Goal: Communication & Community: Connect with others

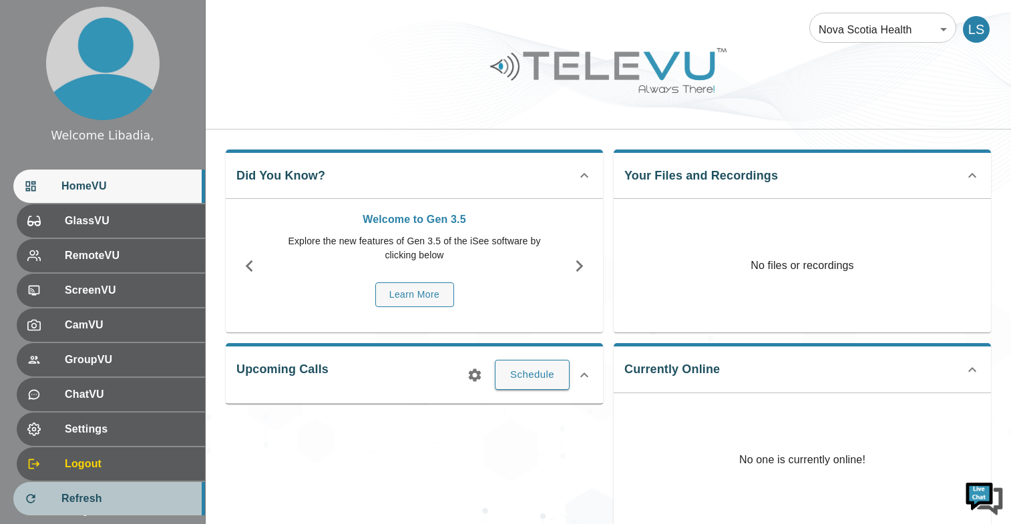
click at [61, 502] on span "Refresh" at bounding box center [127, 499] width 133 height 16
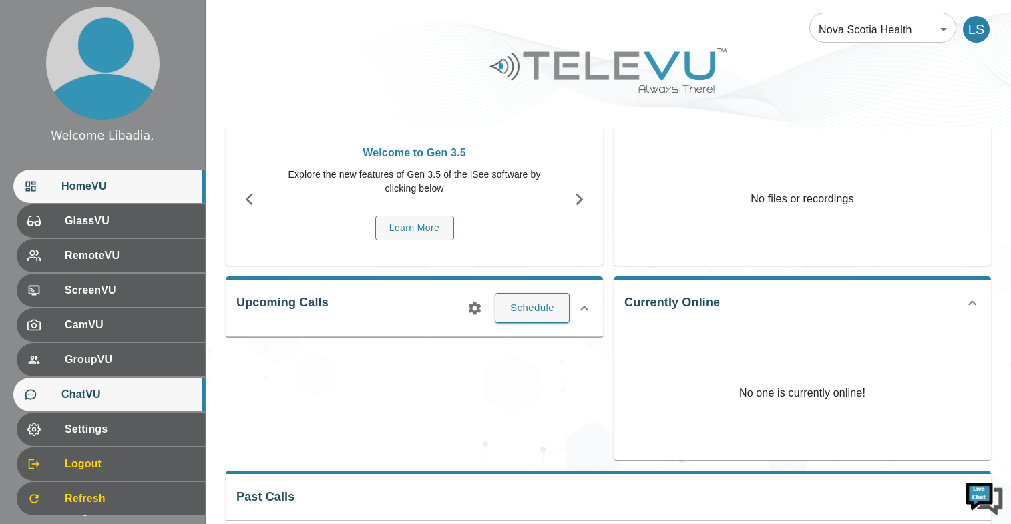
click at [100, 401] on span "ChatVU" at bounding box center [127, 395] width 133 height 16
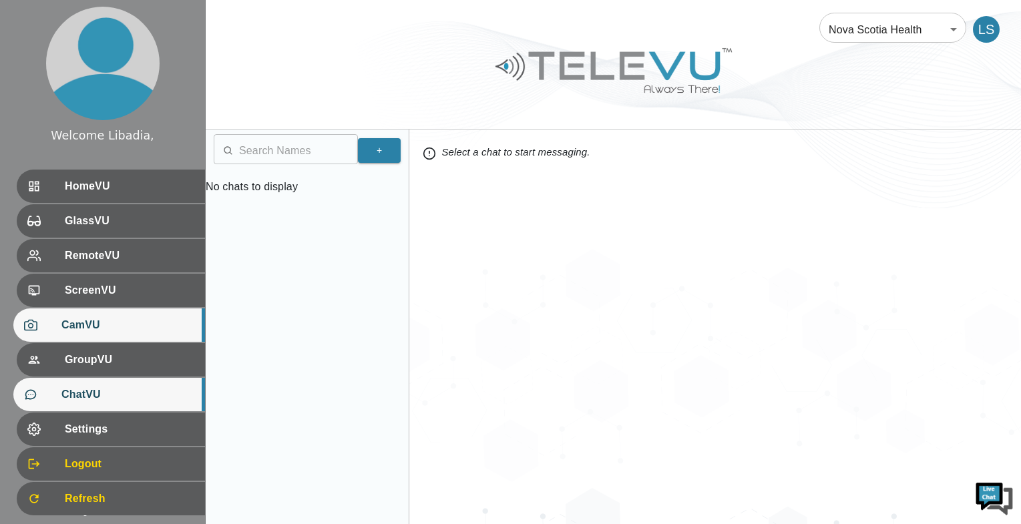
click at [77, 325] on span "CamVU" at bounding box center [127, 325] width 133 height 16
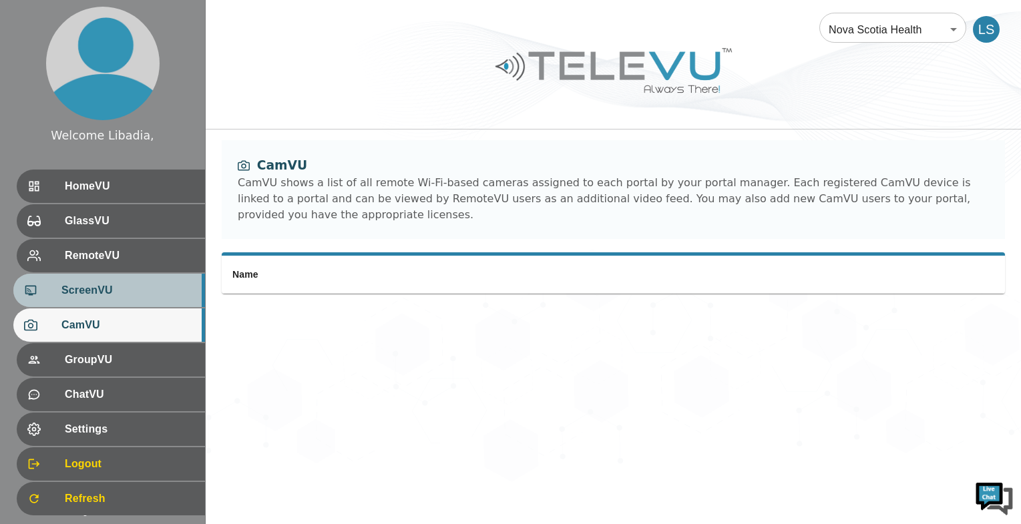
click at [95, 289] on span "ScreenVU" at bounding box center [127, 291] width 133 height 16
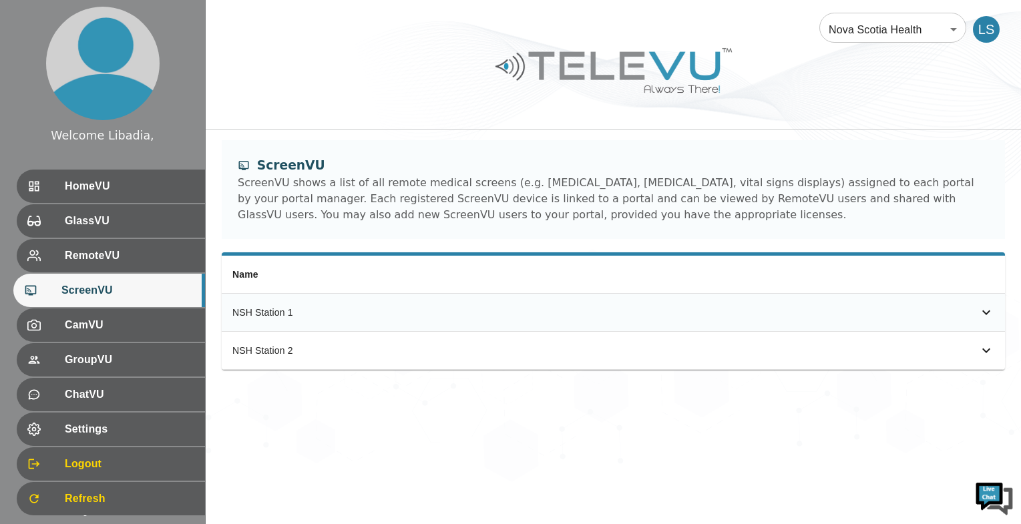
click at [989, 316] on icon "simple table" at bounding box center [987, 313] width 16 height 16
click at [986, 316] on icon "simple table" at bounding box center [987, 313] width 16 height 16
click at [981, 350] on icon "simple table" at bounding box center [987, 351] width 16 height 16
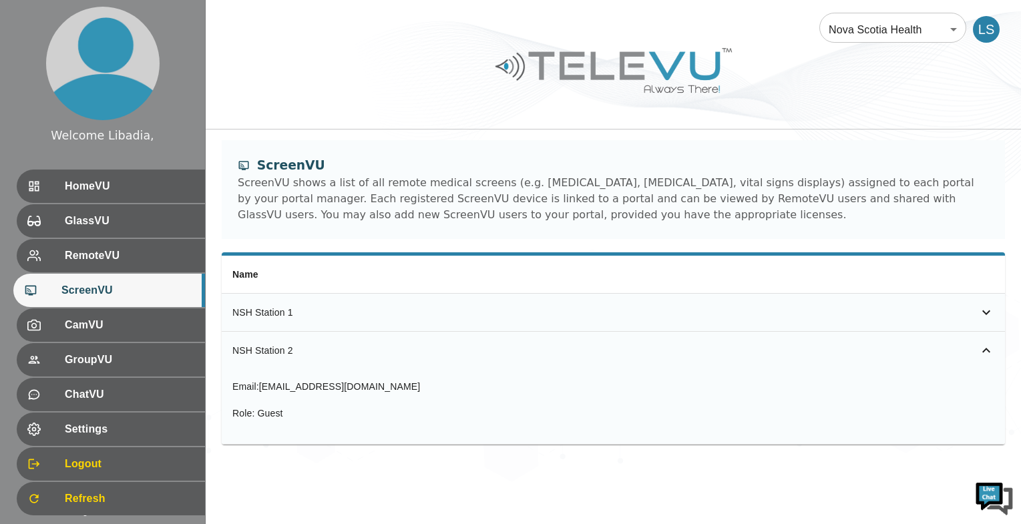
click at [982, 350] on icon "simple table" at bounding box center [987, 351] width 16 height 16
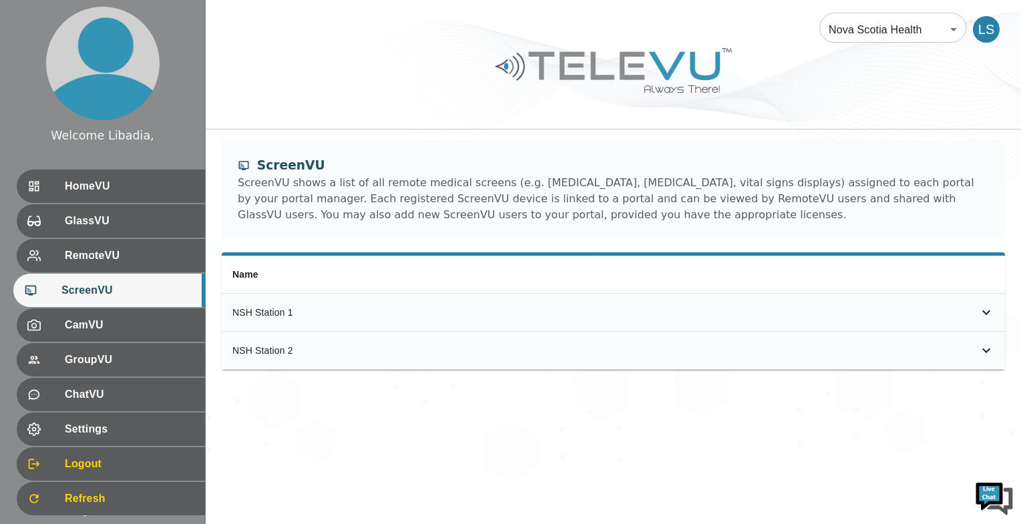
click at [982, 350] on icon "simple table" at bounding box center [987, 351] width 16 height 16
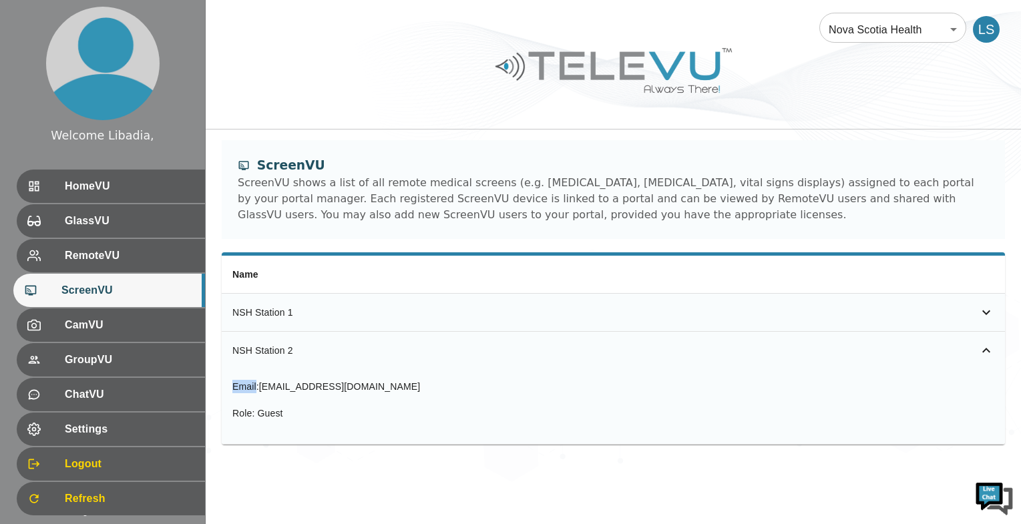
click at [982, 350] on icon "simple table" at bounding box center [987, 351] width 16 height 16
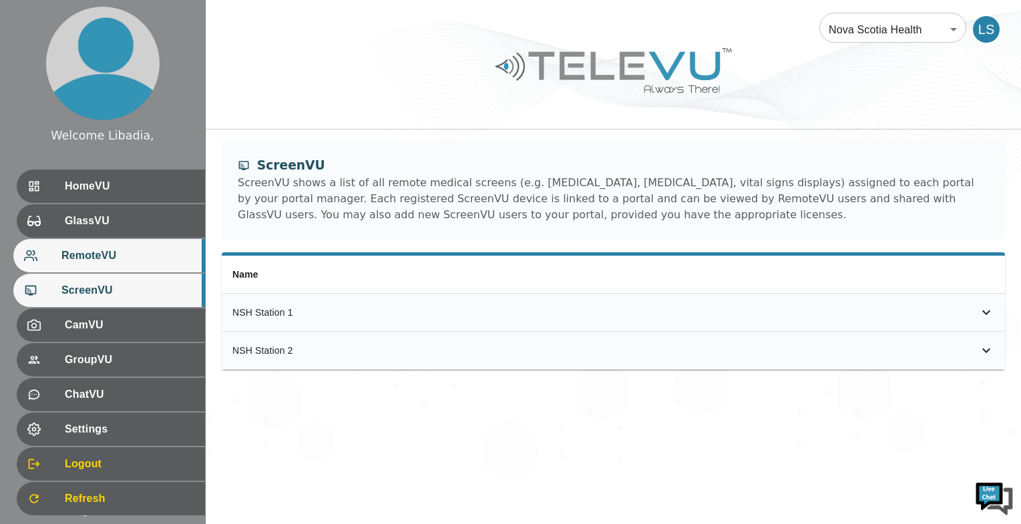
click at [93, 254] on span "RemoteVU" at bounding box center [127, 256] width 133 height 16
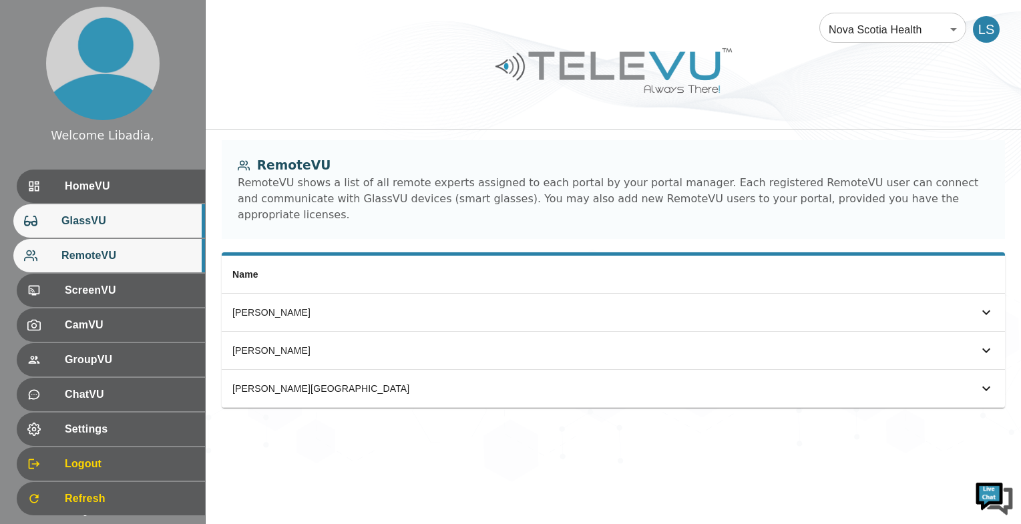
click at [92, 218] on span "GlassVU" at bounding box center [127, 221] width 133 height 16
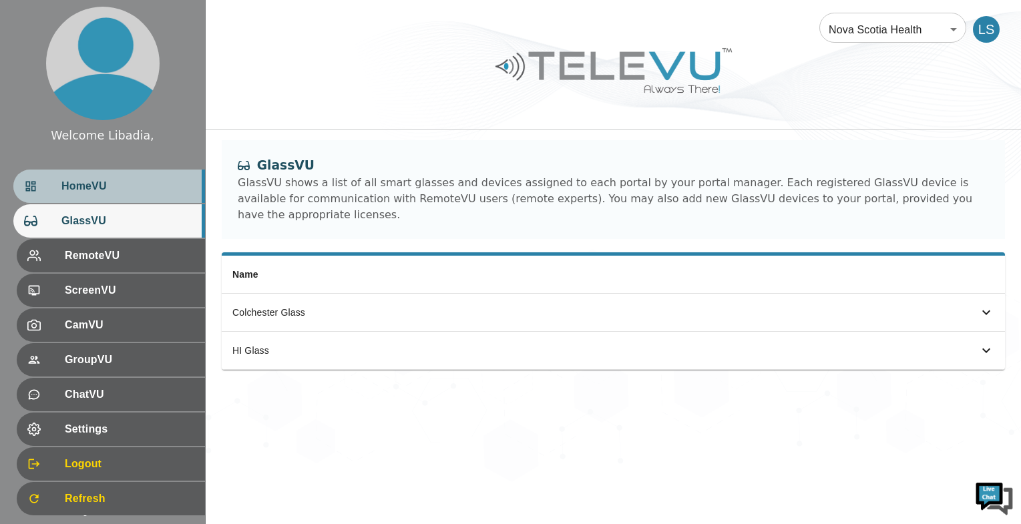
click at [106, 190] on span "HomeVU" at bounding box center [127, 186] width 133 height 16
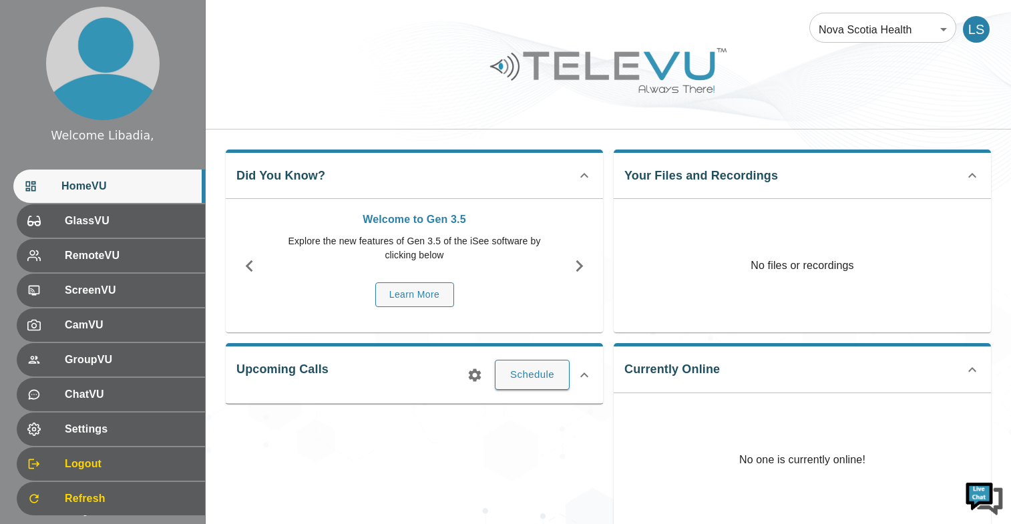
click at [972, 172] on icon at bounding box center [973, 176] width 16 height 16
click at [972, 172] on icon at bounding box center [973, 170] width 16 height 16
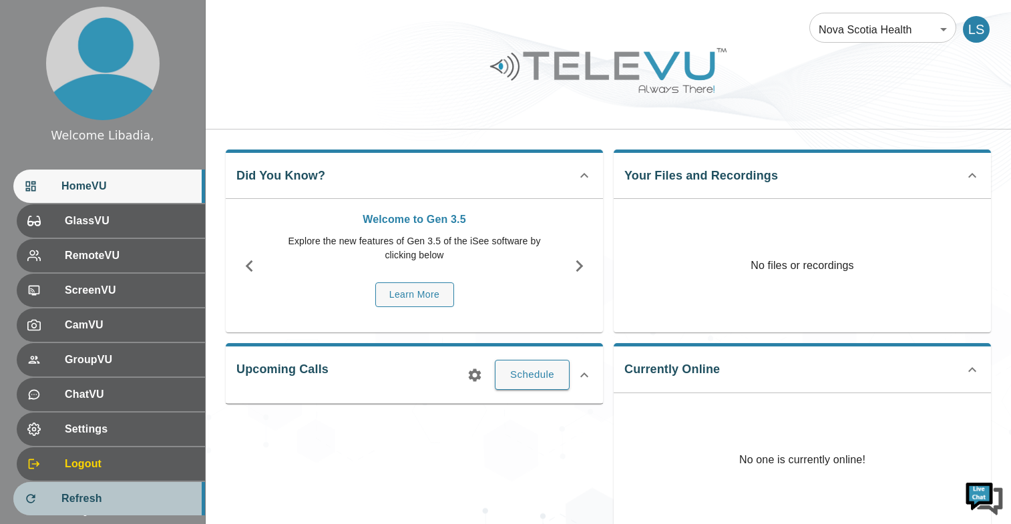
click at [88, 496] on span "Refresh" at bounding box center [127, 499] width 133 height 16
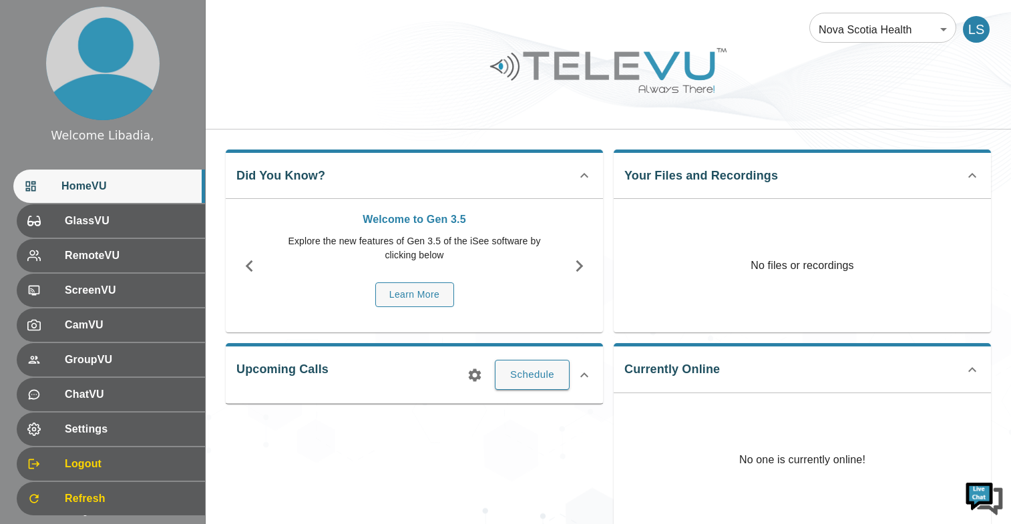
click at [971, 361] on div "Currently Online No one is currently online!" at bounding box center [802, 435] width 377 height 184
click at [973, 366] on icon at bounding box center [973, 370] width 16 height 16
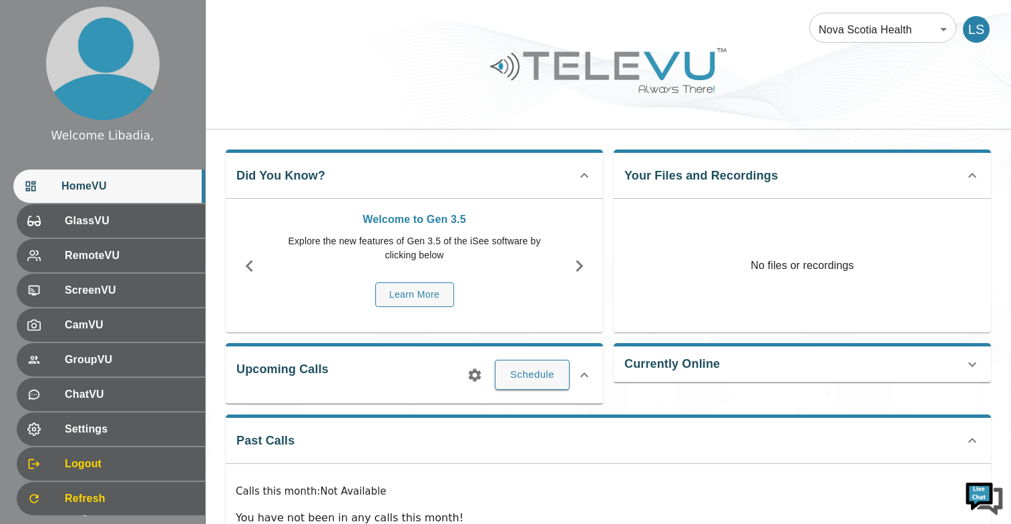
click at [971, 365] on icon at bounding box center [973, 364] width 8 height 5
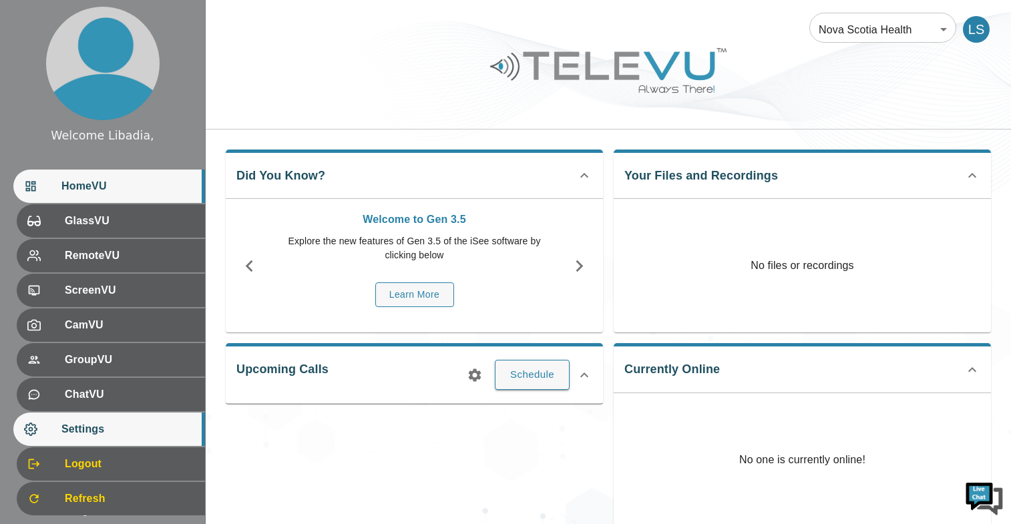
click at [67, 431] on span "Settings" at bounding box center [127, 430] width 133 height 16
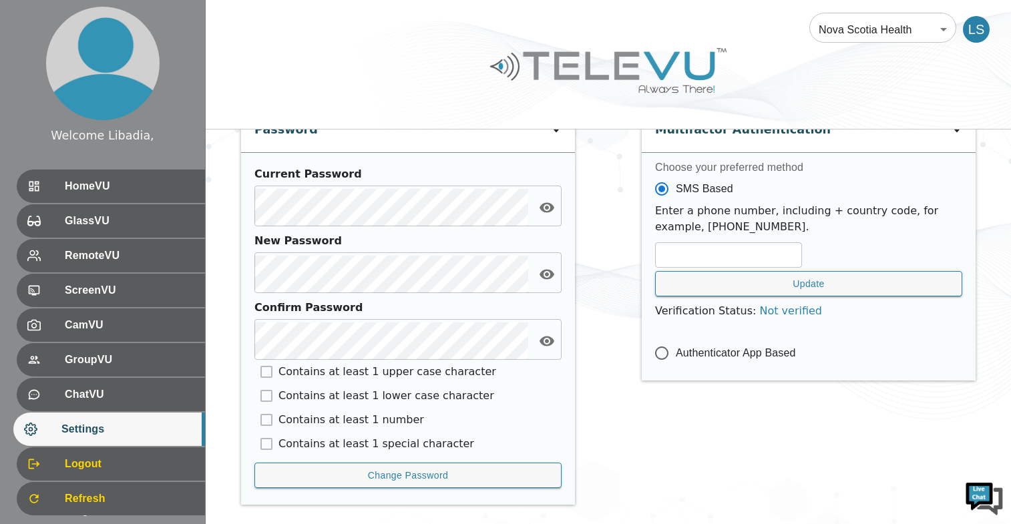
scroll to position [534, 0]
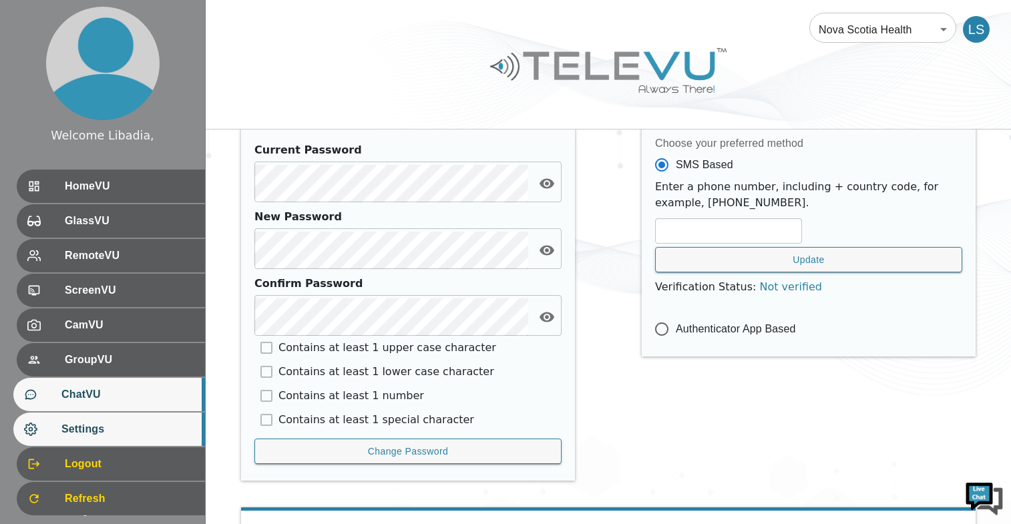
click at [61, 398] on span "ChatVU" at bounding box center [127, 395] width 133 height 16
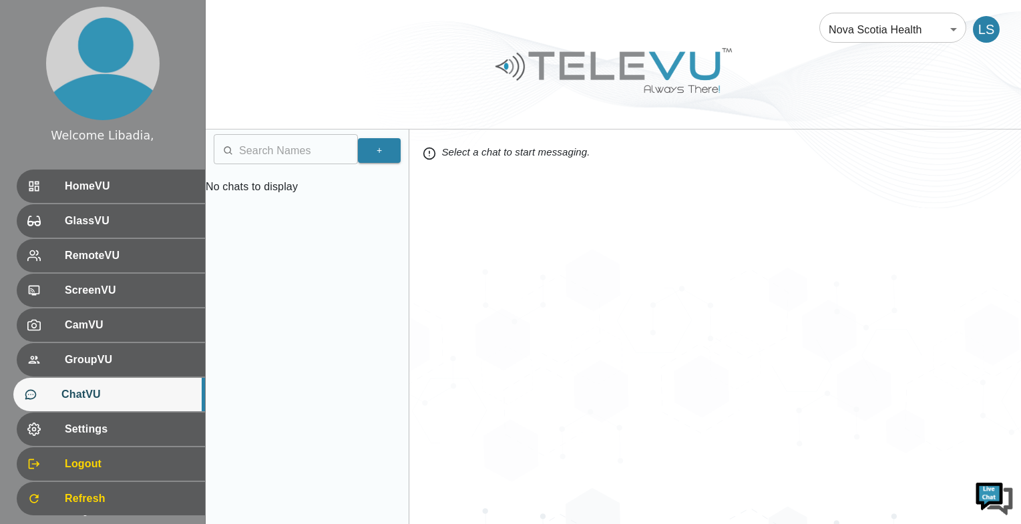
click at [293, 154] on input "text" at bounding box center [298, 151] width 119 height 27
type input "r"
type input "Baxter"
click at [384, 154] on button "+" at bounding box center [379, 150] width 43 height 25
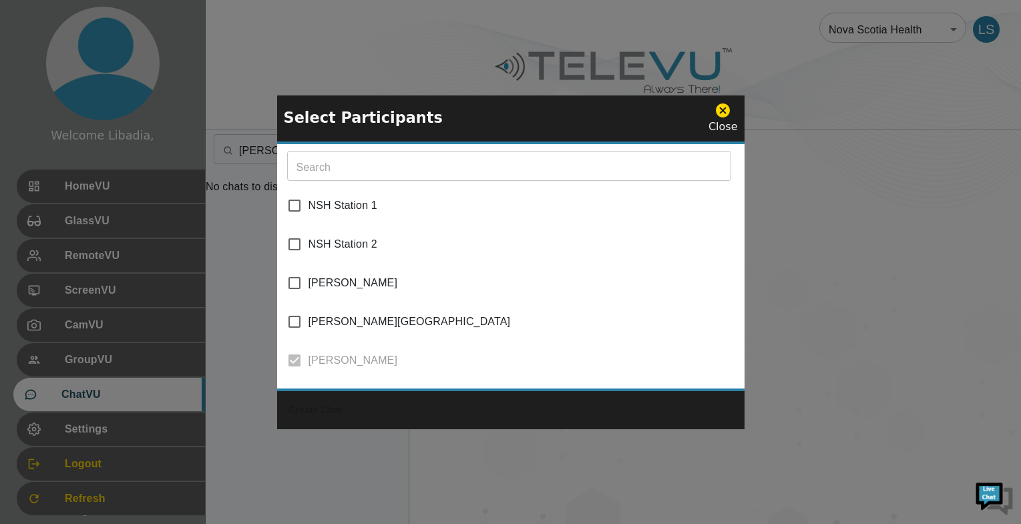
click at [293, 277] on input "[PERSON_NAME]" at bounding box center [295, 283] width 28 height 28
checkbox input "true"
click at [313, 416] on button "Create Chat" at bounding box center [316, 410] width 64 height 25
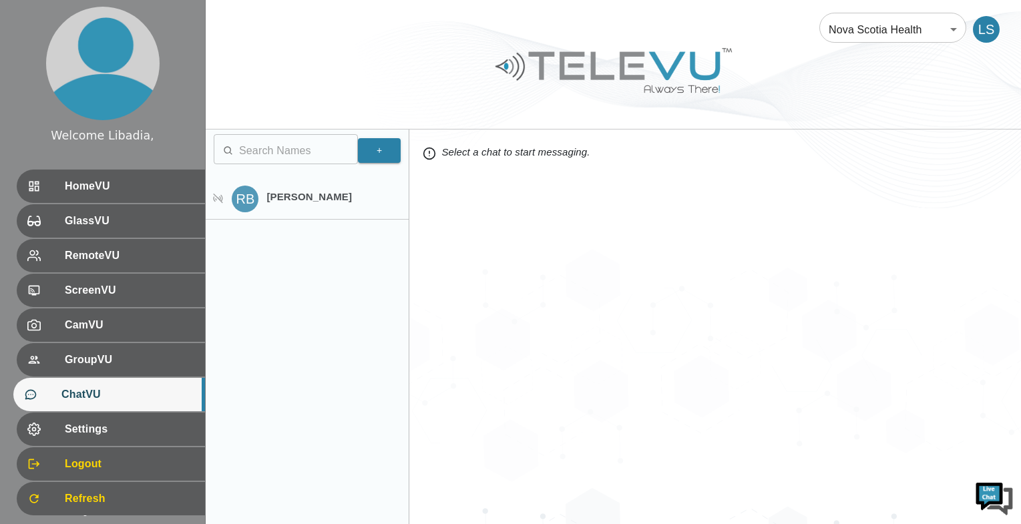
click at [298, 199] on p "[PERSON_NAME]" at bounding box center [314, 197] width 94 height 15
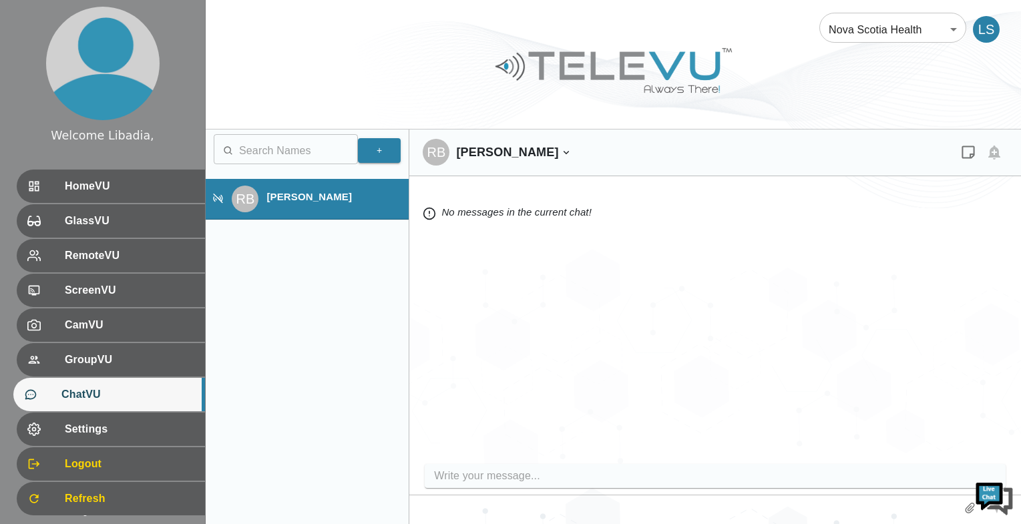
click at [564, 212] on p "No messages in the current chat!" at bounding box center [715, 213] width 585 height 20
drag, startPoint x: 512, startPoint y: 208, endPoint x: 524, endPoint y: 210, distance: 12.2
click at [512, 207] on p "No messages in the current chat!" at bounding box center [715, 213] width 585 height 20
click at [501, 472] on input "write your message" at bounding box center [718, 476] width 569 height 21
type input "Hey there"
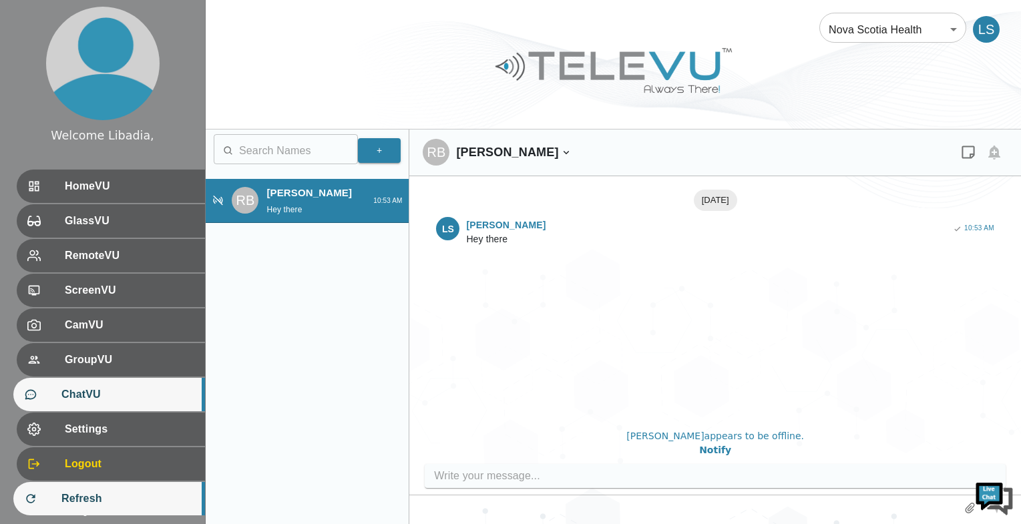
click at [82, 496] on span "Refresh" at bounding box center [127, 499] width 133 height 16
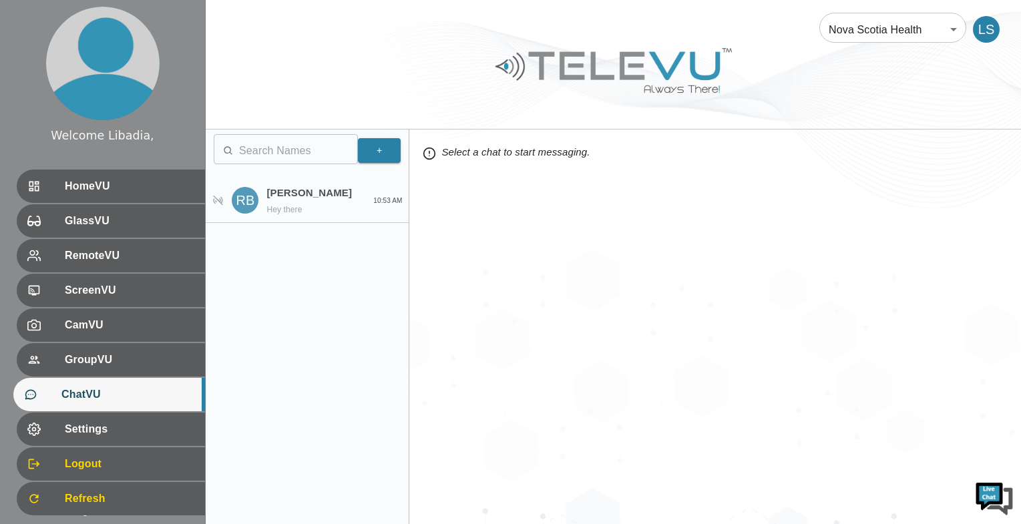
click at [325, 208] on p "Hey there" at bounding box center [309, 210] width 85 height 12
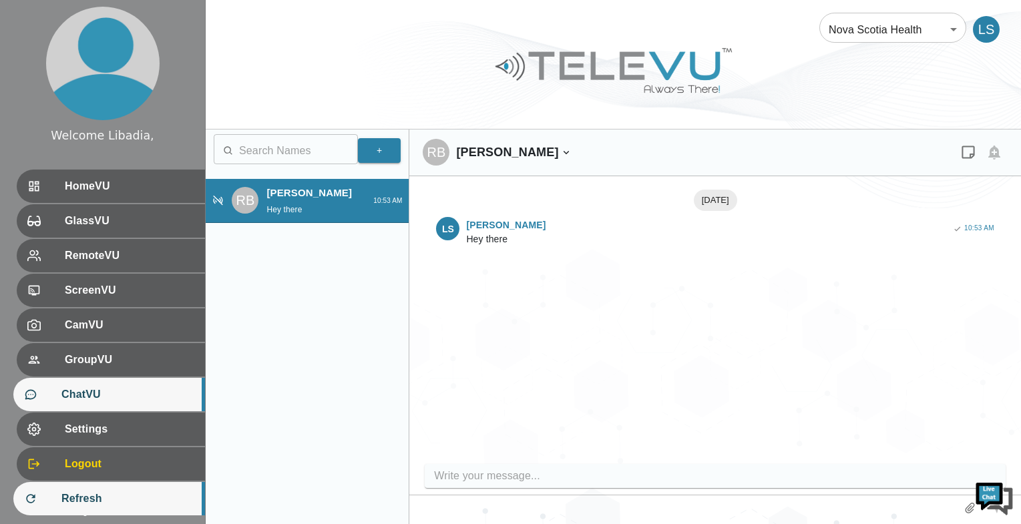
click at [90, 493] on span "Refresh" at bounding box center [127, 499] width 133 height 16
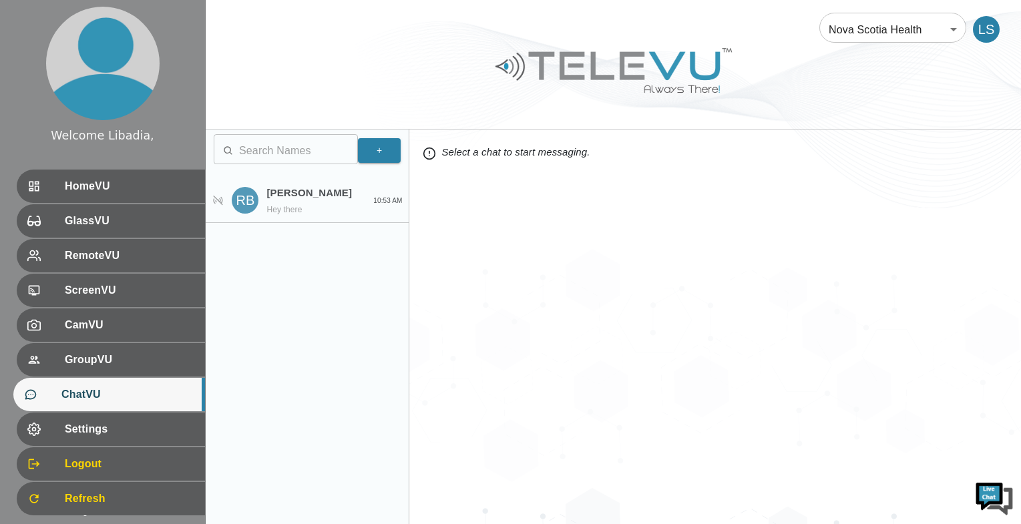
click at [290, 202] on div "Rob Baxter Hey there" at bounding box center [314, 201] width 94 height 31
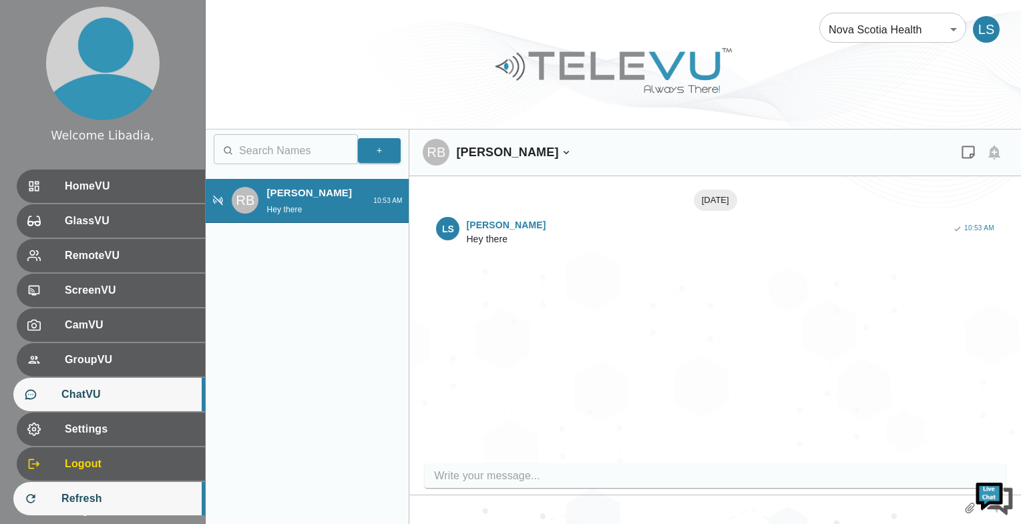
click at [89, 498] on span "Refresh" at bounding box center [127, 499] width 133 height 16
